Goal: Find specific page/section: Find specific page/section

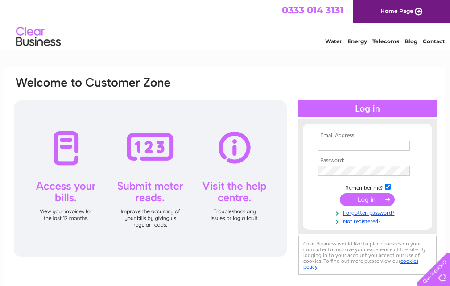
type input "[EMAIL_ADDRESS][DOMAIN_NAME]"
click at [375, 202] on input "submit" at bounding box center [367, 199] width 55 height 12
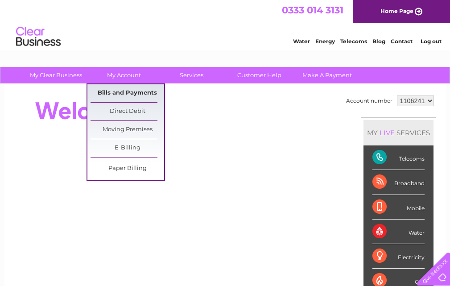
click at [124, 95] on link "Bills and Payments" at bounding box center [127, 93] width 74 height 18
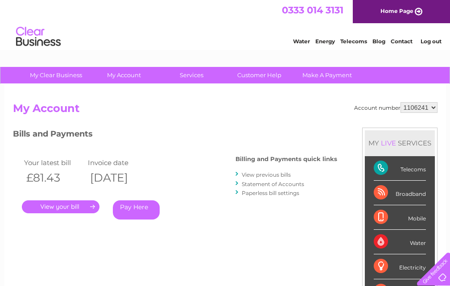
click at [57, 203] on link "." at bounding box center [61, 206] width 78 height 13
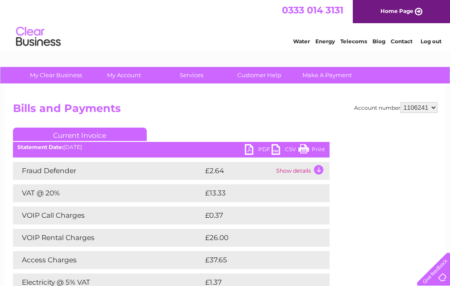
click at [303, 149] on link "Print" at bounding box center [311, 150] width 27 height 13
